Goal: Task Accomplishment & Management: Use online tool/utility

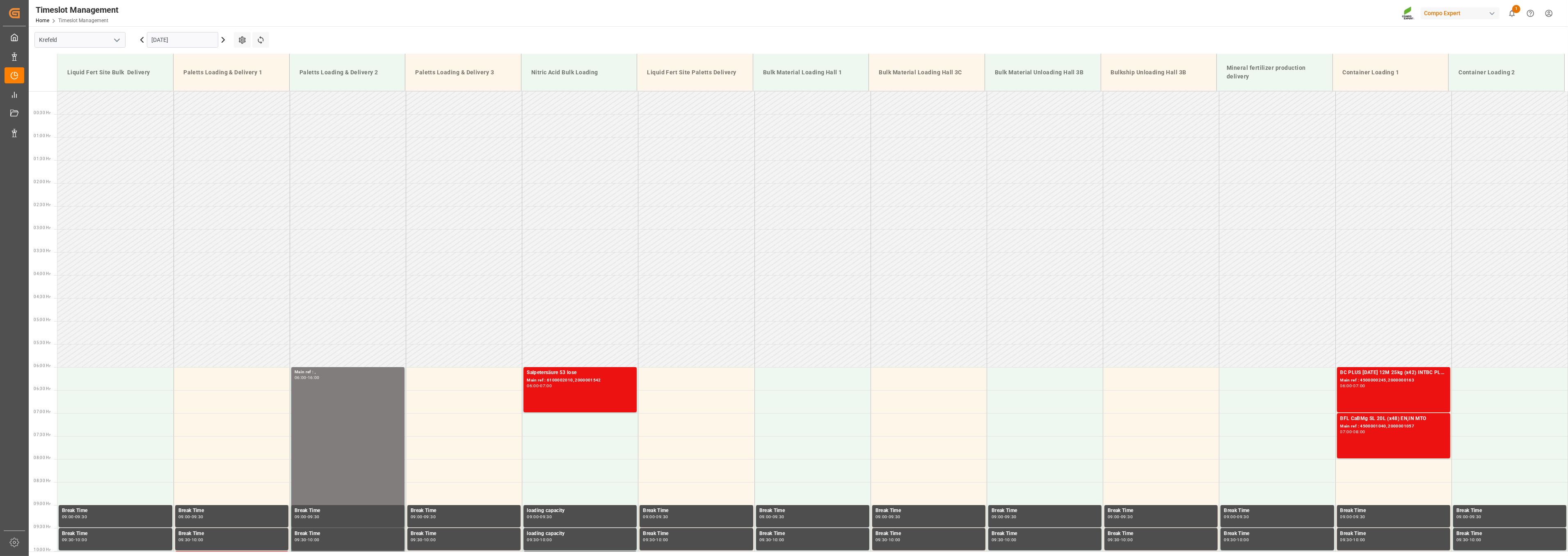
click at [141, 43] on icon at bounding box center [142, 40] width 10 height 10
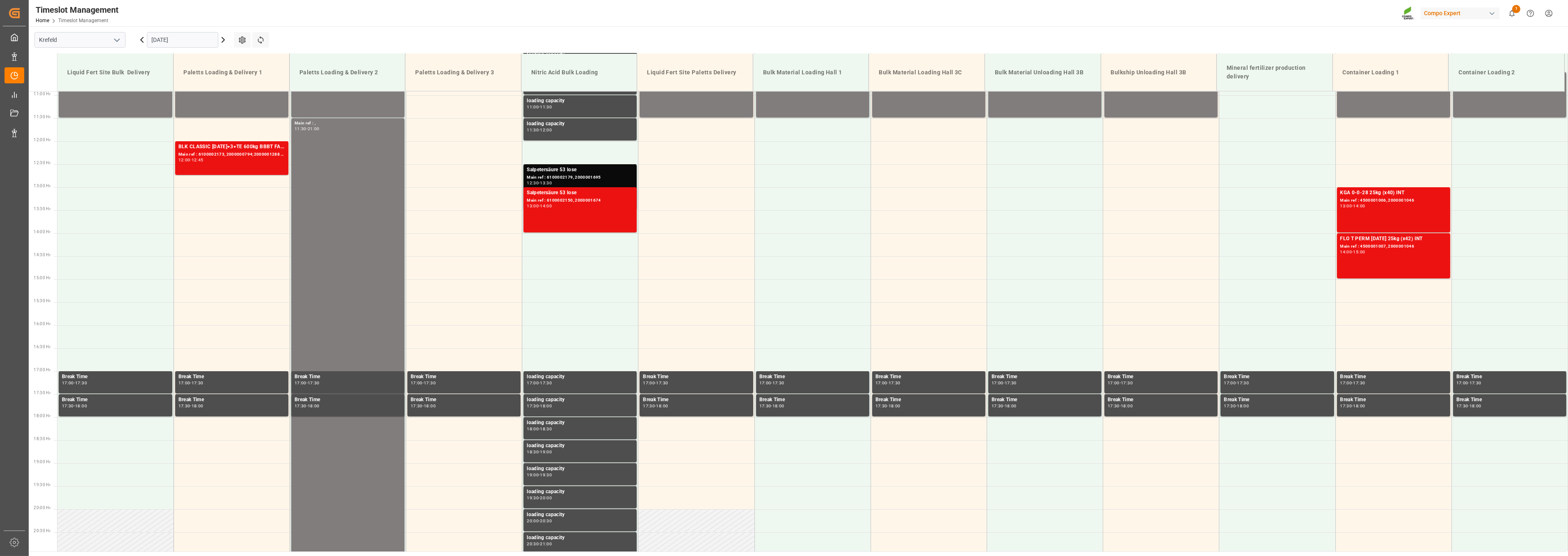
scroll to position [509, 0]
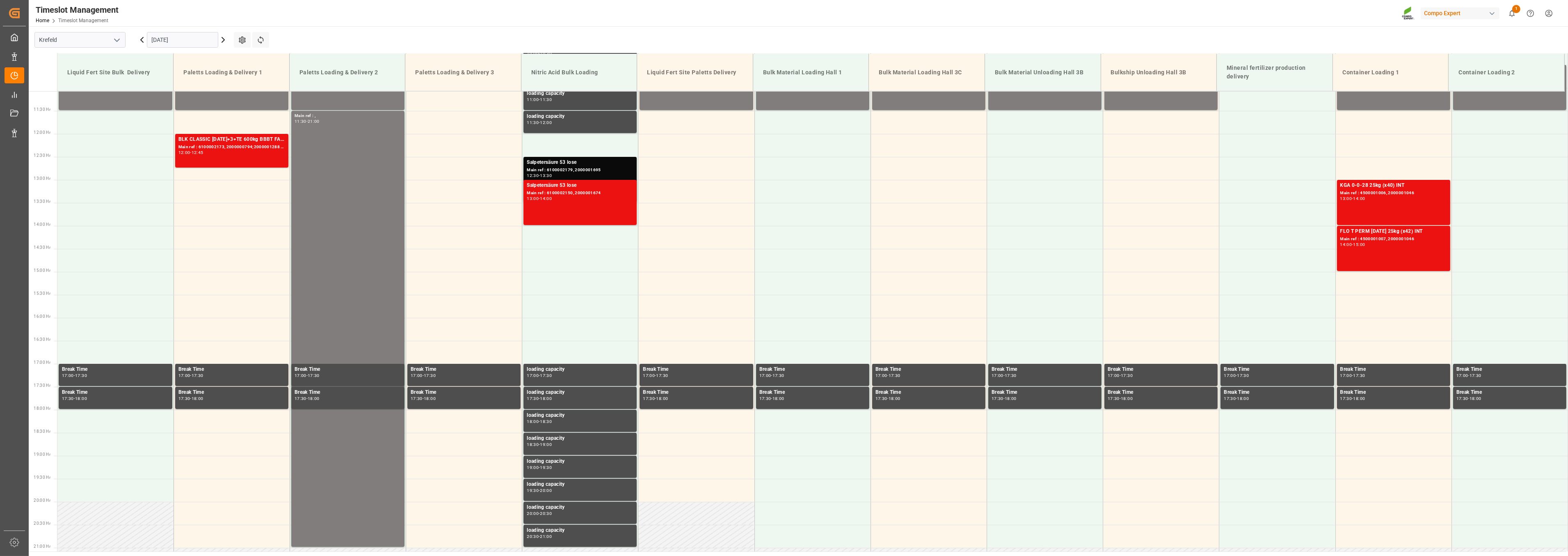
click at [141, 38] on icon at bounding box center [142, 40] width 10 height 10
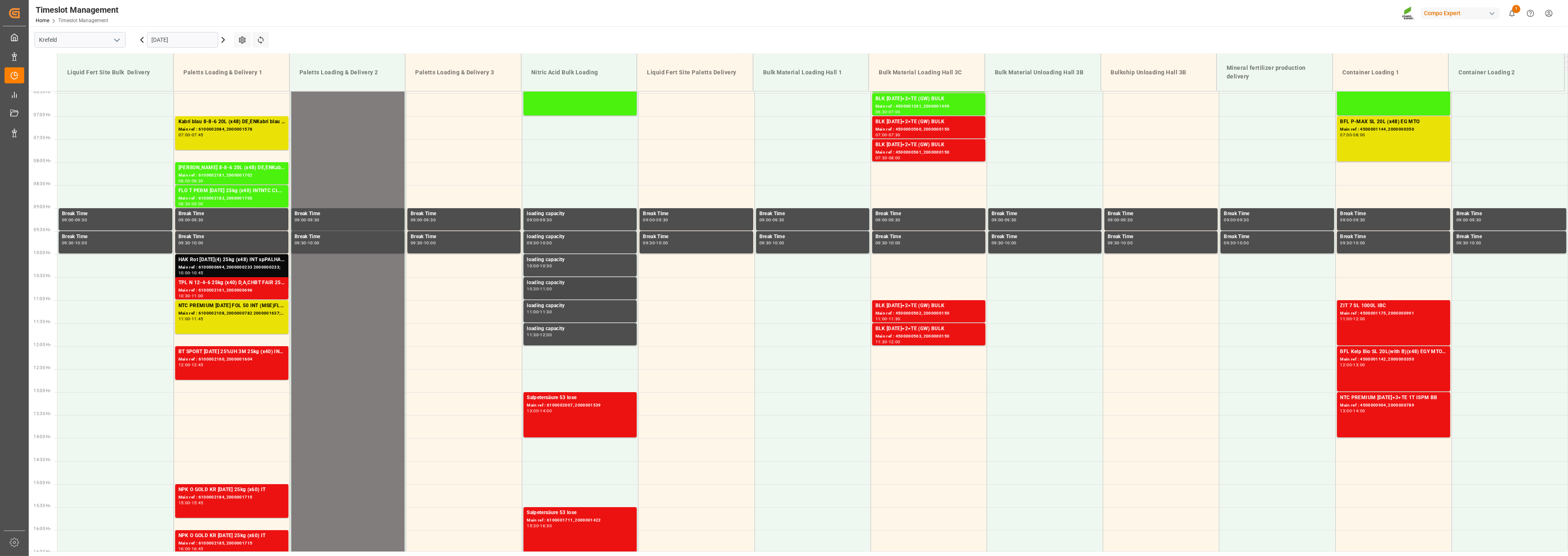
scroll to position [281, 0]
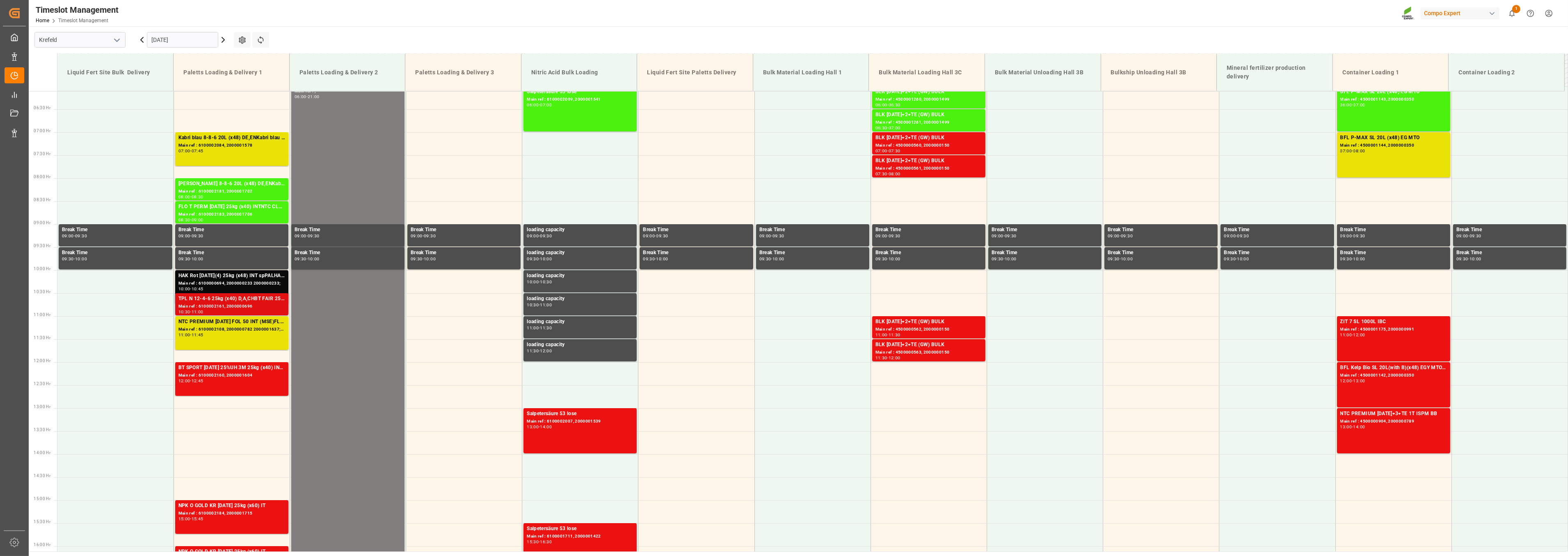
click at [212, 303] on div "Main ref : 6100002161, 2000000696" at bounding box center [231, 306] width 107 height 7
